Goal: Task Accomplishment & Management: Complete application form

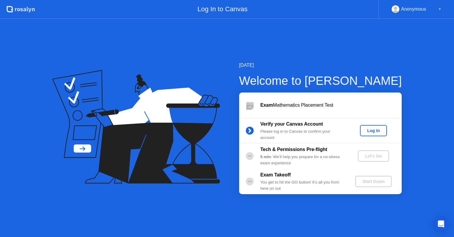
click at [377, 132] on div "Log In" at bounding box center [373, 130] width 22 height 5
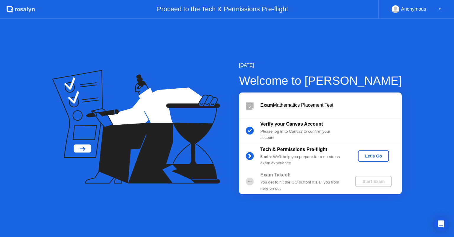
click at [371, 154] on div "Let's Go" at bounding box center [373, 156] width 26 height 5
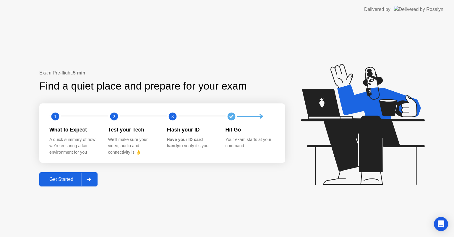
click at [57, 180] on div "Get Started" at bounding box center [61, 179] width 40 height 5
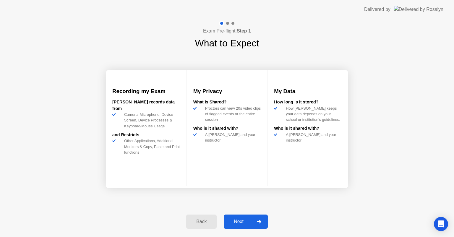
click at [234, 221] on div "Next" at bounding box center [238, 221] width 26 height 5
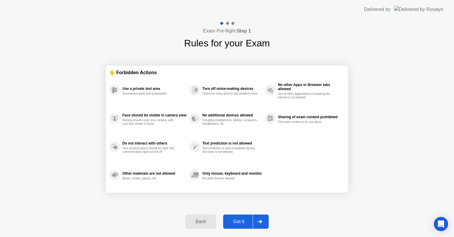
click at [254, 220] on div at bounding box center [260, 222] width 14 height 14
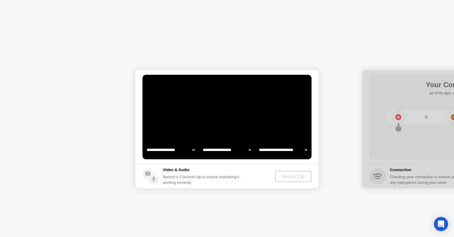
select select "**********"
select select "*******"
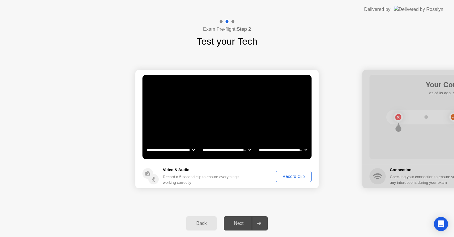
click at [296, 176] on div "Record Clip" at bounding box center [294, 176] width 32 height 5
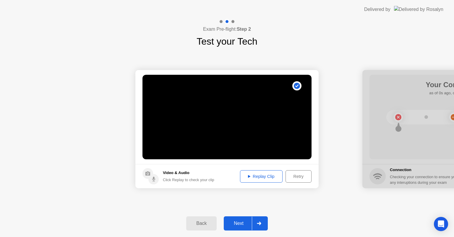
click at [269, 177] on div "Replay Clip" at bounding box center [261, 176] width 38 height 5
click at [264, 178] on div "Replay Clip" at bounding box center [261, 176] width 38 height 5
click at [299, 176] on div "Retry" at bounding box center [299, 176] width 22 height 5
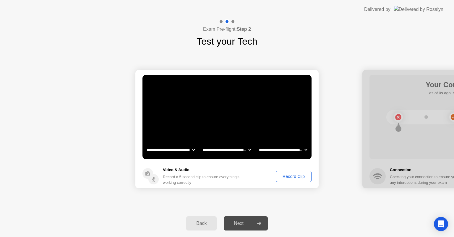
click at [289, 178] on div "Record Clip" at bounding box center [294, 176] width 32 height 5
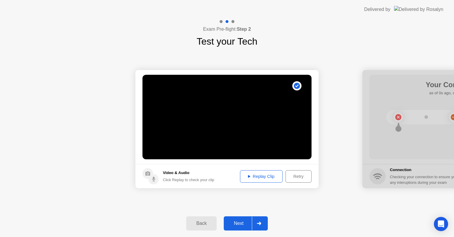
click at [252, 180] on button "Replay Clip" at bounding box center [261, 176] width 43 height 12
click at [290, 174] on div "Retry" at bounding box center [299, 176] width 22 height 5
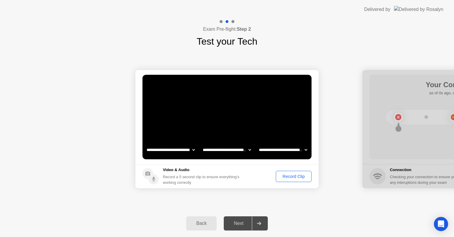
click at [282, 175] on div "Record Clip" at bounding box center [294, 176] width 32 height 5
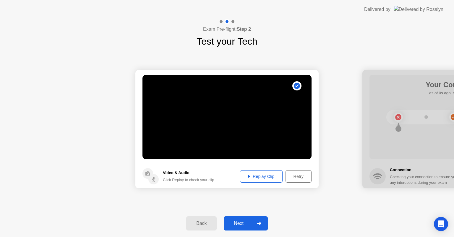
click at [263, 175] on div "Replay Clip" at bounding box center [261, 176] width 38 height 5
click at [296, 174] on div "Retry" at bounding box center [299, 176] width 22 height 5
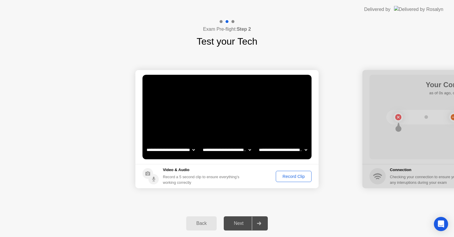
click at [288, 176] on div "Record Clip" at bounding box center [294, 176] width 32 height 5
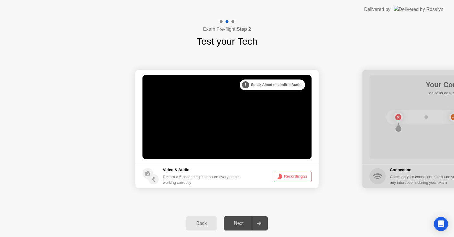
click at [288, 176] on button "Recording 2s" at bounding box center [293, 176] width 38 height 11
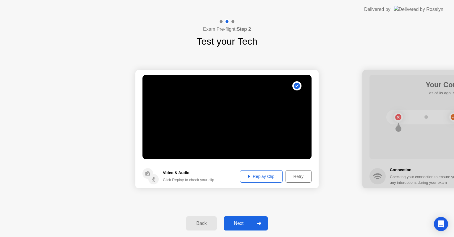
click at [298, 176] on div "Retry" at bounding box center [299, 176] width 22 height 5
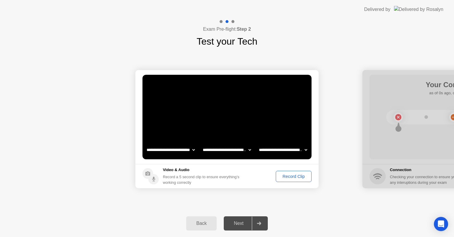
click at [296, 176] on div "Record Clip" at bounding box center [294, 176] width 32 height 5
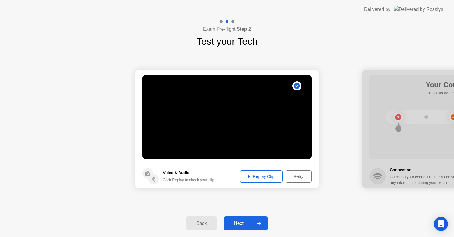
click at [278, 176] on div "Replay Clip" at bounding box center [261, 176] width 38 height 5
click at [288, 176] on div "Retry" at bounding box center [299, 176] width 22 height 5
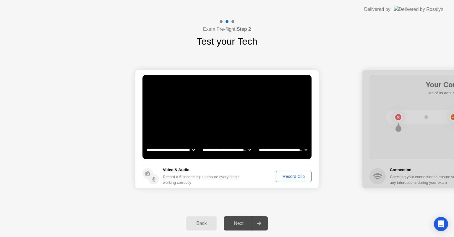
click at [292, 176] on div "Record Clip" at bounding box center [294, 176] width 32 height 5
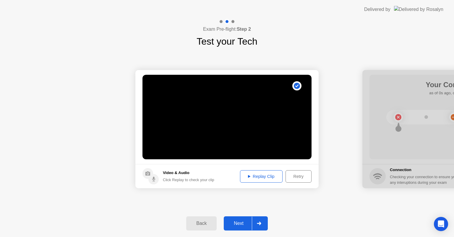
click at [265, 180] on button "Replay Clip" at bounding box center [261, 176] width 43 height 12
click at [300, 174] on div "Retry" at bounding box center [299, 176] width 22 height 5
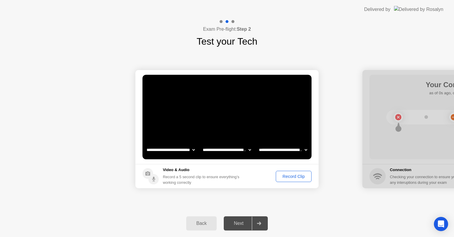
click at [286, 176] on div "Record Clip" at bounding box center [294, 176] width 32 height 5
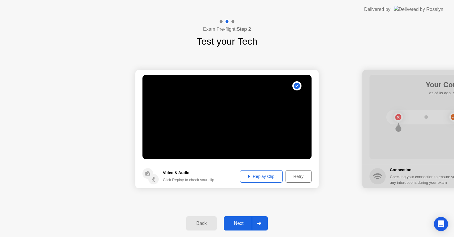
click at [288, 174] on div "Retry" at bounding box center [299, 176] width 22 height 5
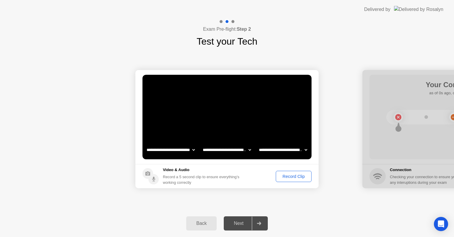
click at [287, 175] on div "Record Clip" at bounding box center [294, 176] width 32 height 5
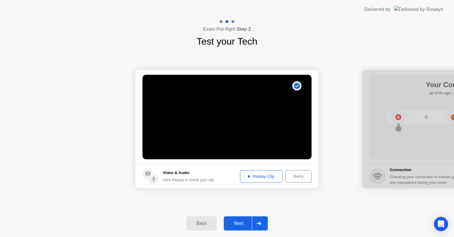
click at [272, 176] on div "Replay Clip" at bounding box center [261, 176] width 38 height 5
click at [292, 174] on div "Retry" at bounding box center [299, 176] width 22 height 5
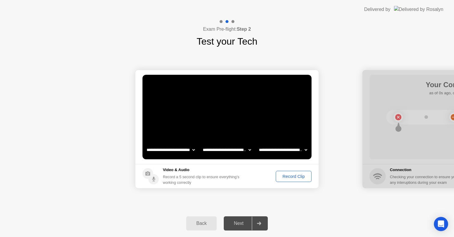
click at [285, 178] on div "Record Clip" at bounding box center [294, 176] width 32 height 5
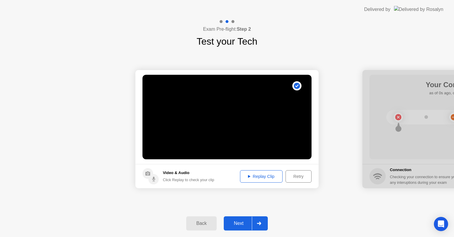
click at [270, 177] on div "Replay Clip" at bounding box center [261, 176] width 38 height 5
click at [297, 178] on div "Retry" at bounding box center [299, 176] width 22 height 5
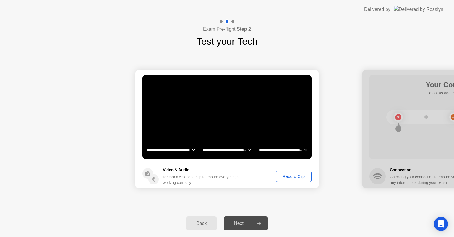
click at [291, 178] on div "Record Clip" at bounding box center [294, 176] width 32 height 5
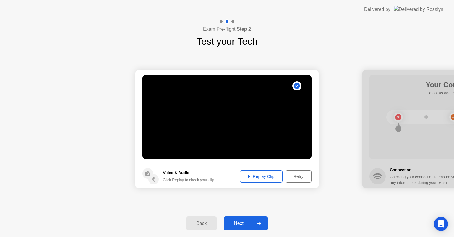
click at [267, 180] on button "Replay Clip" at bounding box center [261, 176] width 43 height 12
click at [241, 221] on div "Next" at bounding box center [238, 223] width 26 height 5
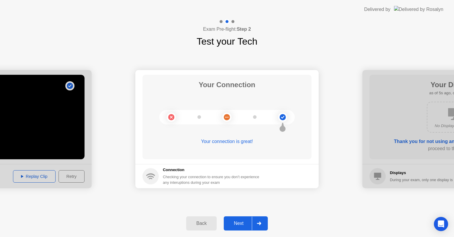
click at [237, 222] on div "Next" at bounding box center [238, 223] width 26 height 5
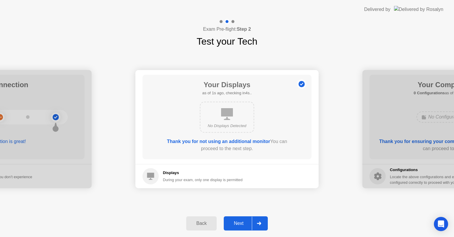
click at [238, 221] on div "Next" at bounding box center [238, 223] width 26 height 5
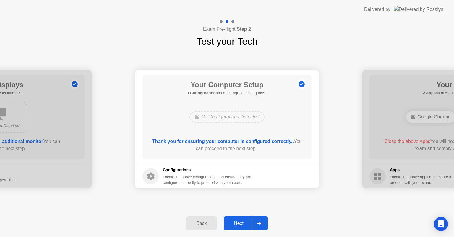
click at [238, 221] on div "Next" at bounding box center [238, 223] width 26 height 5
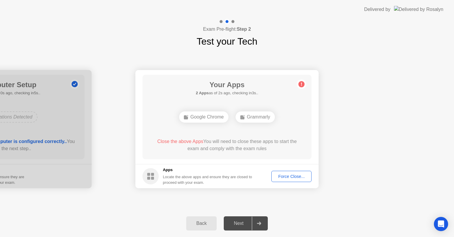
click at [296, 178] on div "Force Close..." at bounding box center [291, 176] width 36 height 5
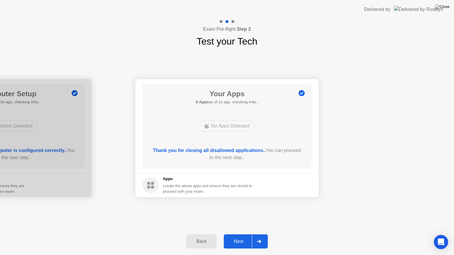
click at [242, 237] on div "Next" at bounding box center [238, 241] width 26 height 5
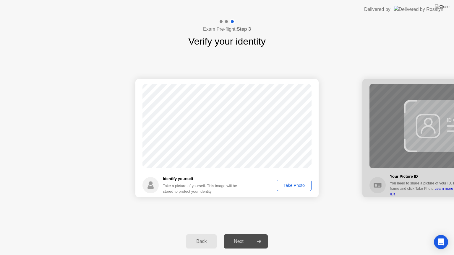
click at [302, 182] on button "Take Photo" at bounding box center [294, 185] width 35 height 11
click at [294, 187] on div "Retake" at bounding box center [297, 185] width 23 height 5
click at [294, 187] on div "Take Photo" at bounding box center [294, 185] width 31 height 5
click at [246, 237] on div "Next" at bounding box center [238, 241] width 26 height 5
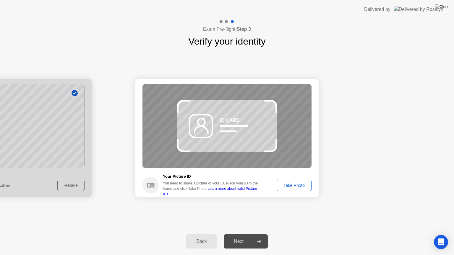
click at [230, 237] on div "Next" at bounding box center [238, 241] width 26 height 5
click at [292, 189] on button "Take Photo" at bounding box center [294, 185] width 35 height 11
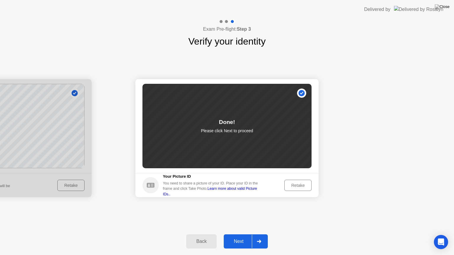
click at [235, 237] on button "Next" at bounding box center [246, 242] width 44 height 14
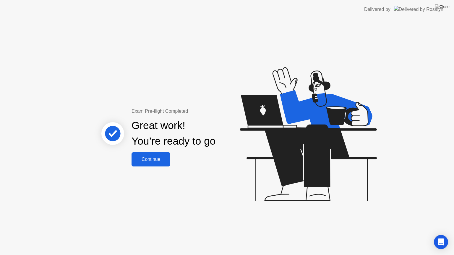
click at [156, 165] on button "Continue" at bounding box center [151, 159] width 39 height 14
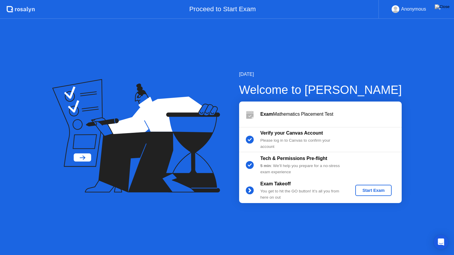
click at [371, 188] on div "Start Exam" at bounding box center [374, 190] width 32 height 5
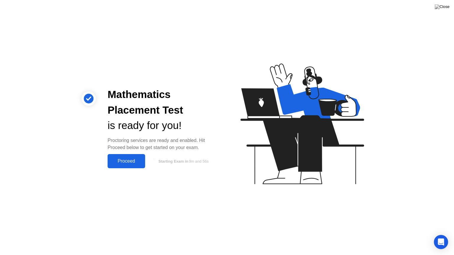
click at [130, 165] on button "Proceed" at bounding box center [127, 161] width 38 height 14
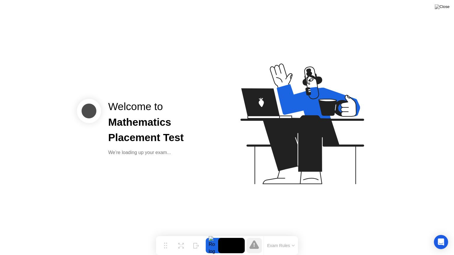
click at [130, 165] on div "Welcome to Mathematics Placement Test We’re loading up your exam..." at bounding box center [227, 127] width 454 height 255
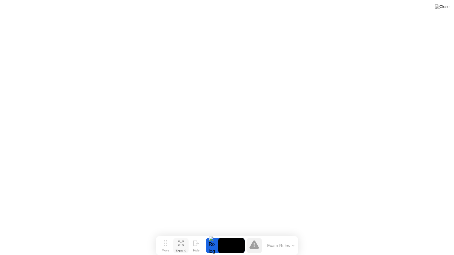
click at [180, 237] on icon at bounding box center [181, 244] width 6 height 6
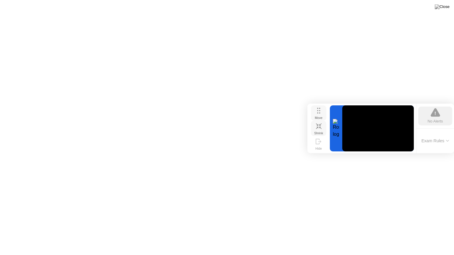
drag, startPoint x: 166, startPoint y: 217, endPoint x: 324, endPoint y: 116, distance: 187.1
click at [324, 116] on button "Move" at bounding box center [318, 113] width 15 height 15
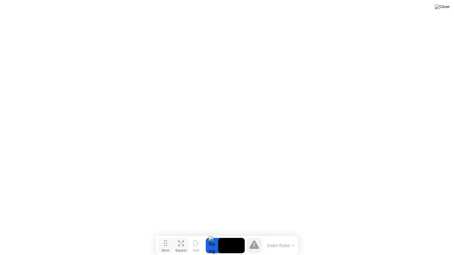
click at [168, 237] on button "Move" at bounding box center [165, 245] width 15 height 15
click at [183, 237] on icon at bounding box center [181, 246] width 6 height 6
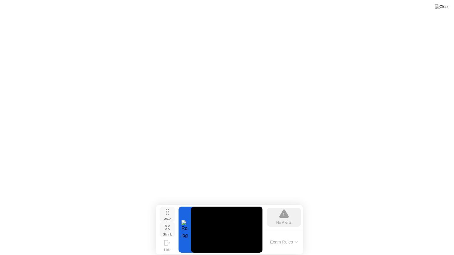
click at [166, 209] on icon at bounding box center [167, 212] width 3 height 6
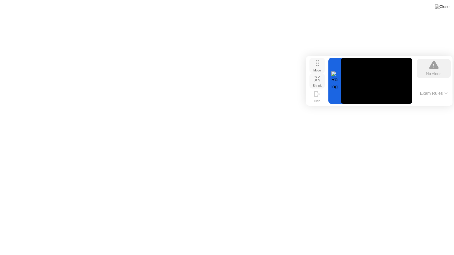
drag, startPoint x: 166, startPoint y: 209, endPoint x: 317, endPoint y: 59, distance: 212.5
click at [317, 60] on icon at bounding box center [317, 63] width 3 height 6
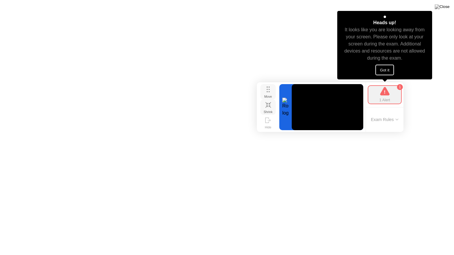
drag, startPoint x: 316, startPoint y: 62, endPoint x: 266, endPoint y: 89, distance: 56.9
click at [266, 89] on button "Move" at bounding box center [267, 91] width 15 height 15
click at [375, 69] on button "Got it" at bounding box center [384, 70] width 19 height 11
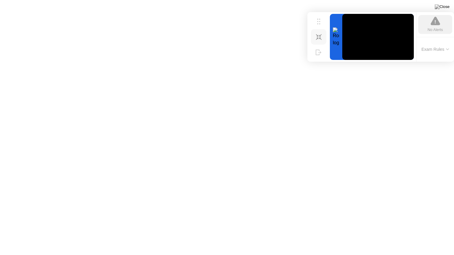
drag, startPoint x: 269, startPoint y: 95, endPoint x: 343, endPoint y: 24, distance: 102.6
click at [343, 24] on div "Move Shrink Hide No Alerts Exam Rules" at bounding box center [380, 37] width 147 height 50
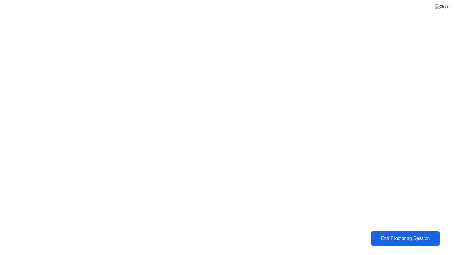
click at [422, 236] on div "End Proctoring Session" at bounding box center [406, 238] width 66 height 5
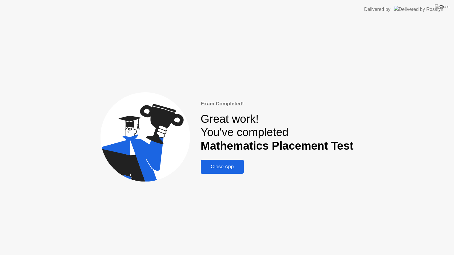
click at [248, 163] on div "Exam Completed! Great work! You've completed Mathematics Placement Test Close A…" at bounding box center [277, 137] width 153 height 74
click at [227, 161] on button "Close App" at bounding box center [222, 167] width 43 height 14
